Goal: Information Seeking & Learning: Learn about a topic

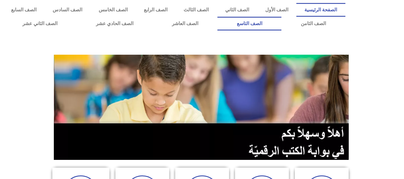
click at [217, 17] on link "الصف التاسع" at bounding box center [249, 24] width 64 height 14
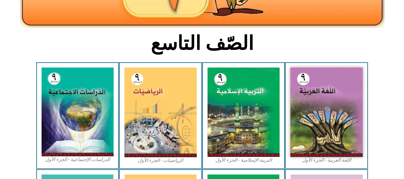
scroll to position [131, 0]
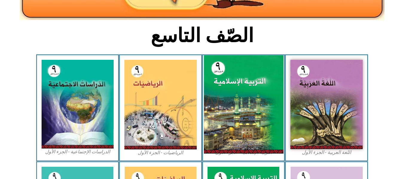
click at [239, 110] on img at bounding box center [242, 104] width 79 height 98
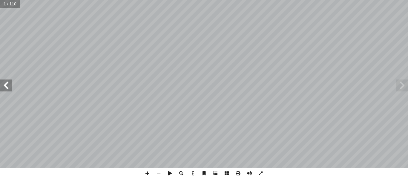
click at [8, 85] on span at bounding box center [6, 85] width 12 height 12
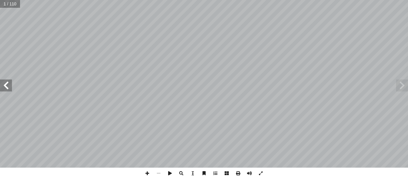
click at [8, 85] on span at bounding box center [6, 85] width 12 height 12
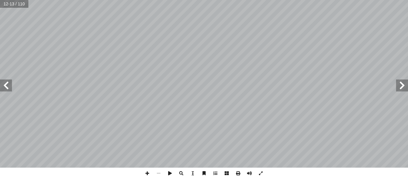
click at [8, 85] on span at bounding box center [6, 85] width 12 height 12
click at [146, 173] on span at bounding box center [147, 173] width 11 height 11
click at [158, 168] on span at bounding box center [158, 173] width 11 height 11
click at [155, 171] on span at bounding box center [158, 173] width 11 height 11
click at [7, 90] on span at bounding box center [6, 85] width 12 height 12
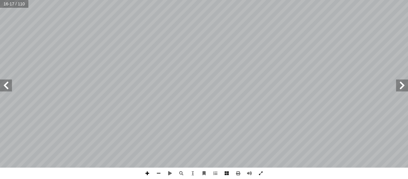
click at [147, 172] on span at bounding box center [147, 173] width 11 height 11
